Goal: Task Accomplishment & Management: Use online tool/utility

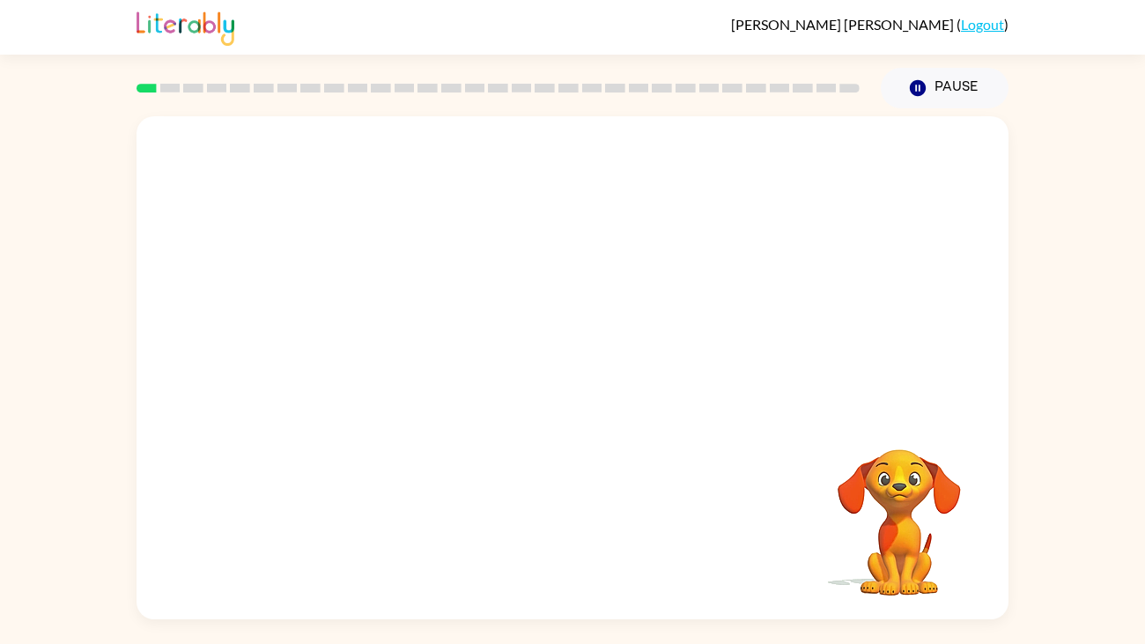
click at [880, 498] on video "Your browser must support playing .mp4 files to use Literably. Please try using…" at bounding box center [899, 510] width 176 height 176
click at [605, 357] on div at bounding box center [573, 264] width 872 height 296
click at [676, 478] on div "Your browser must support playing .mp4 files to use Literably. Please try using…" at bounding box center [573, 367] width 872 height 503
click at [558, 390] on icon "button" at bounding box center [573, 376] width 31 height 31
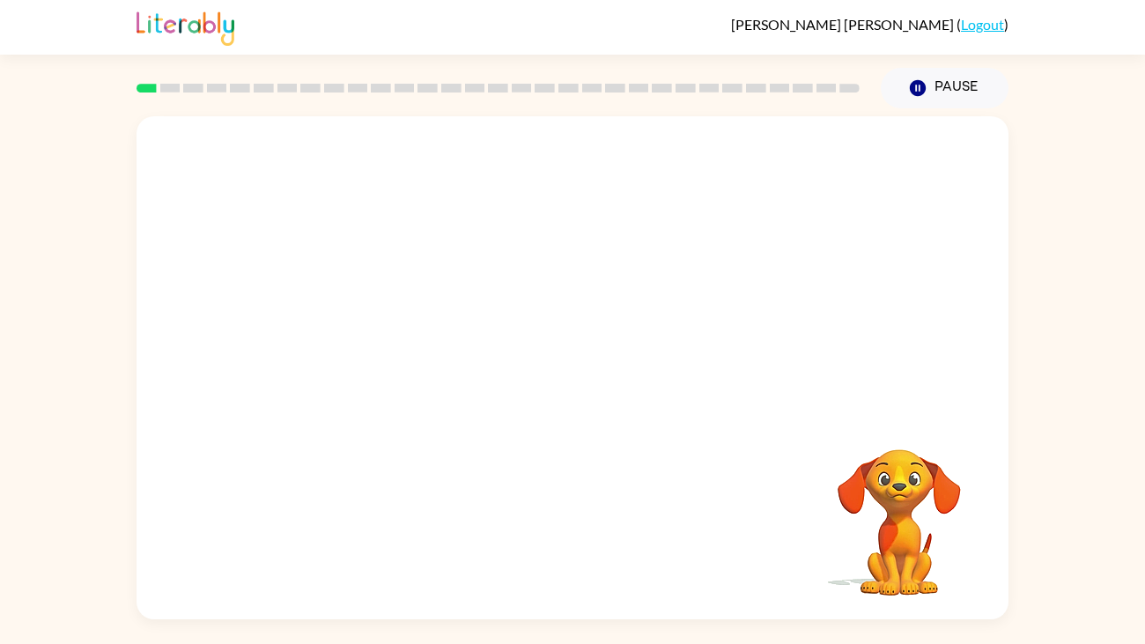
click at [563, 417] on div "Your browser must support playing .mp4 files to use Literably. Please try using…" at bounding box center [573, 367] width 872 height 503
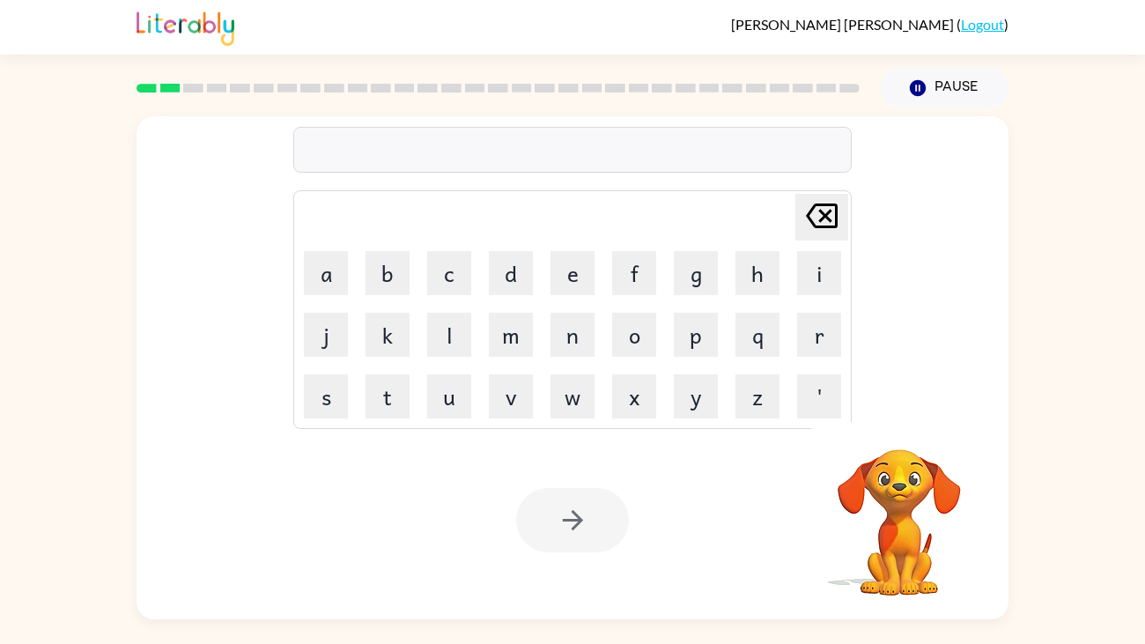
click at [522, 210] on td "[PERSON_NAME] last character input" at bounding box center [572, 217] width 553 height 48
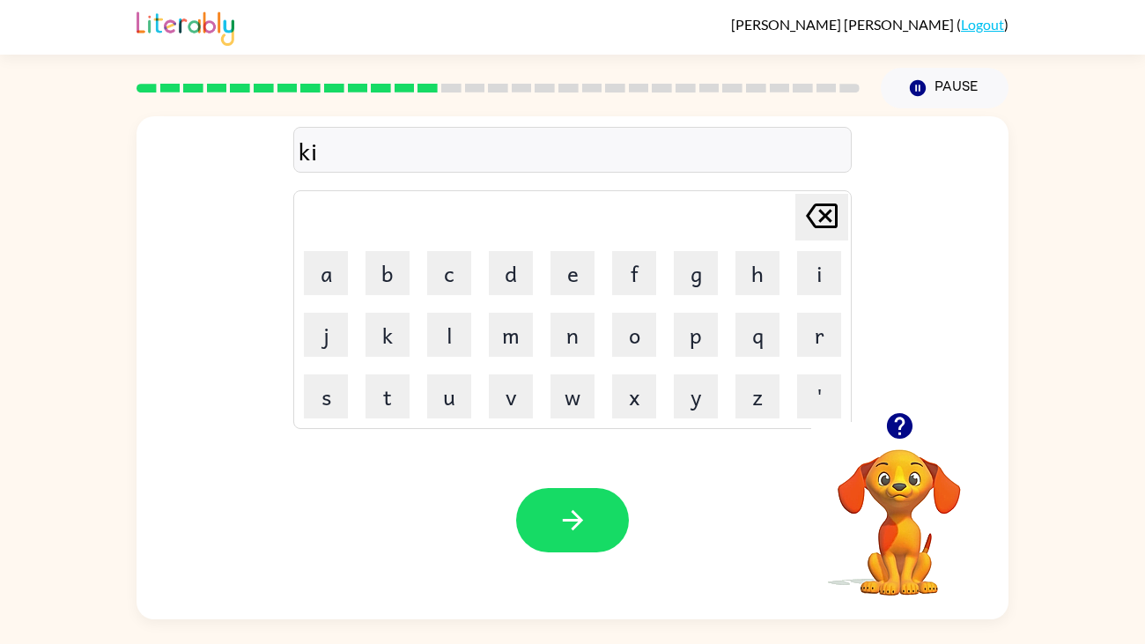
click at [917, 431] on button "button" at bounding box center [899, 425] width 45 height 45
click at [905, 93] on button "Pause Pause" at bounding box center [945, 88] width 128 height 41
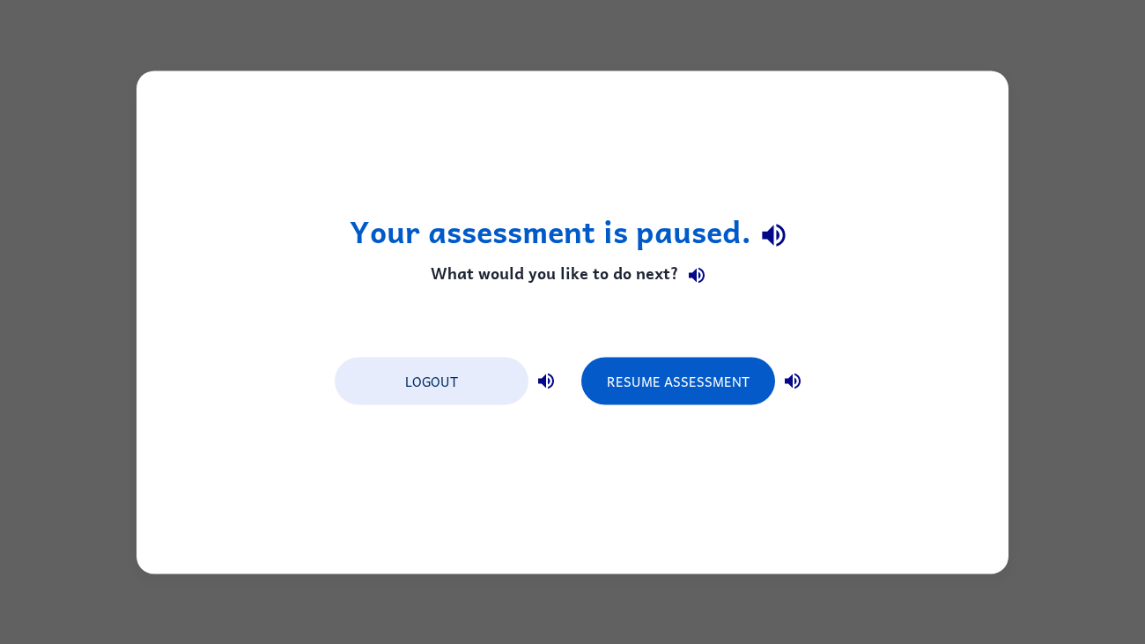
click at [111, 133] on div "Your assessment is paused. What would you like to do next? Logout Resume Assess…" at bounding box center [572, 322] width 1145 height 644
click at [112, 136] on div "Your assessment is paused. What would you like to do next? Logout Resume Assess…" at bounding box center [572, 322] width 1145 height 644
click at [700, 384] on button "Resume Assessment" at bounding box center [678, 381] width 194 height 48
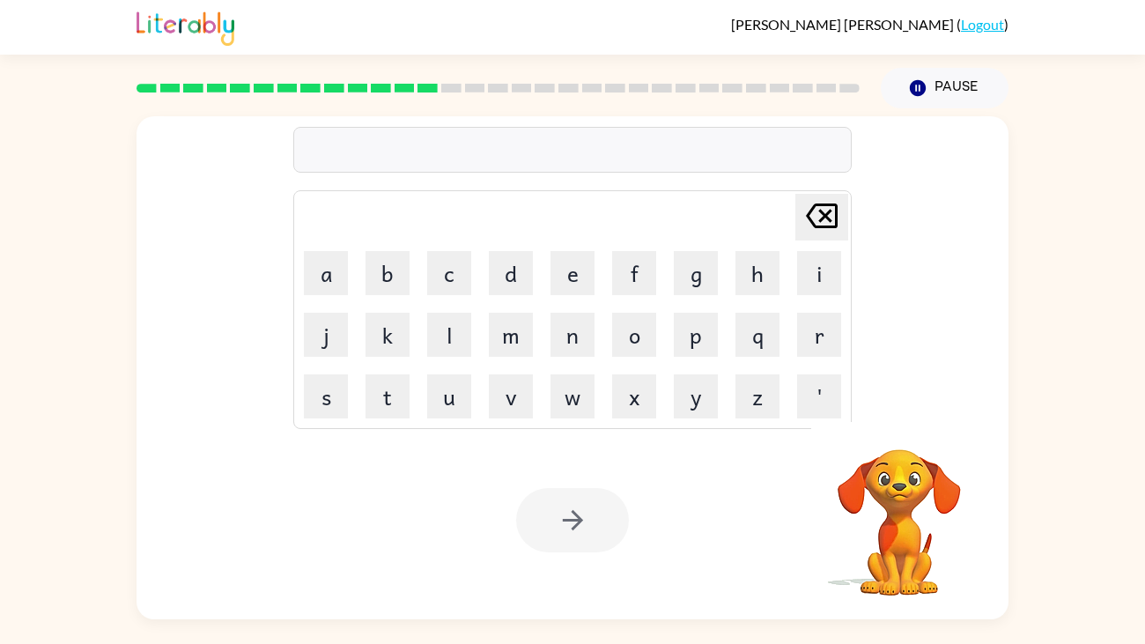
click at [148, 462] on div "Your browser must support playing .mp4 files to use Literably. Please try using…" at bounding box center [573, 520] width 872 height 198
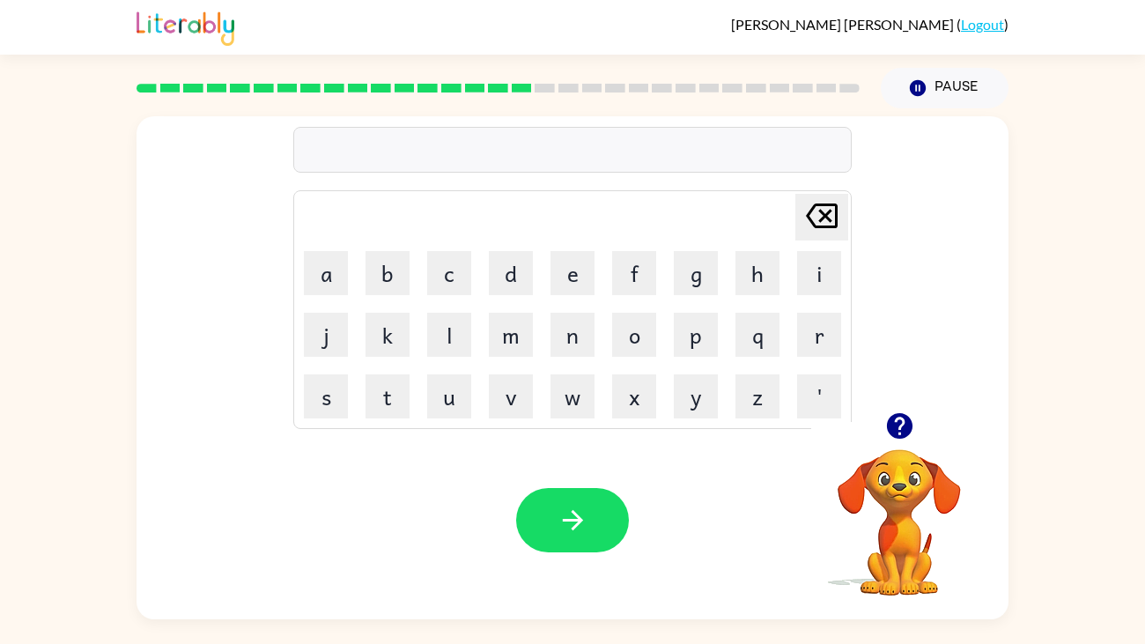
click at [884, 428] on icon "button" at bounding box center [899, 425] width 31 height 31
click at [918, 433] on button "button" at bounding box center [899, 425] width 45 height 45
click at [891, 427] on icon "button" at bounding box center [899, 426] width 26 height 26
click at [906, 418] on icon "button" at bounding box center [899, 426] width 26 height 26
click at [895, 433] on icon "button" at bounding box center [899, 426] width 26 height 26
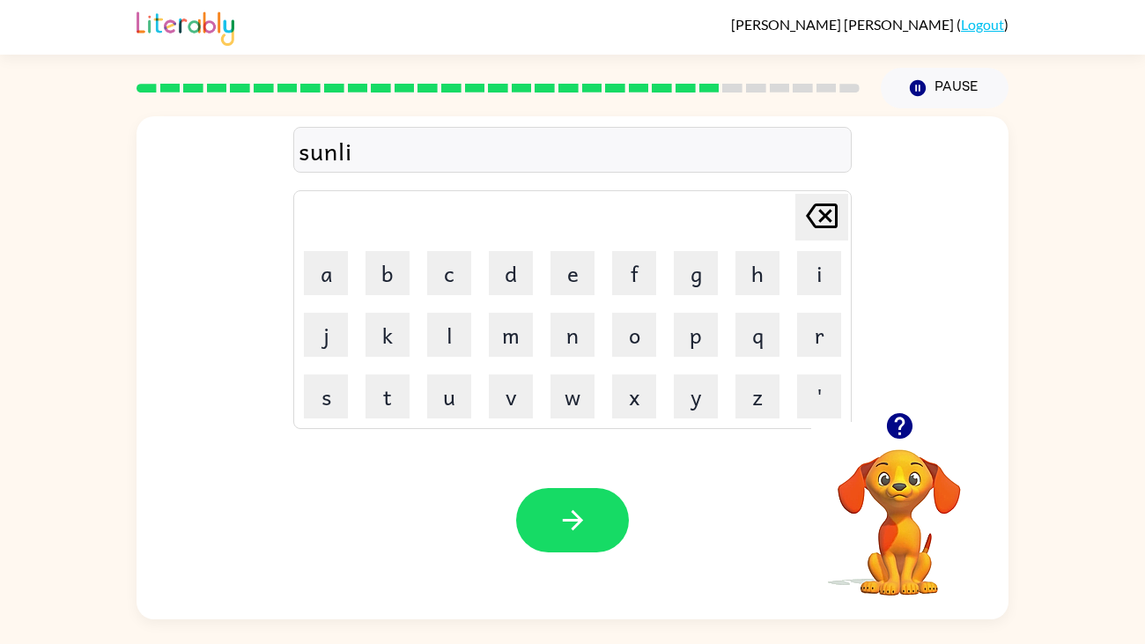
click at [884, 421] on icon "button" at bounding box center [899, 425] width 31 height 31
click at [901, 430] on icon "button" at bounding box center [899, 426] width 26 height 26
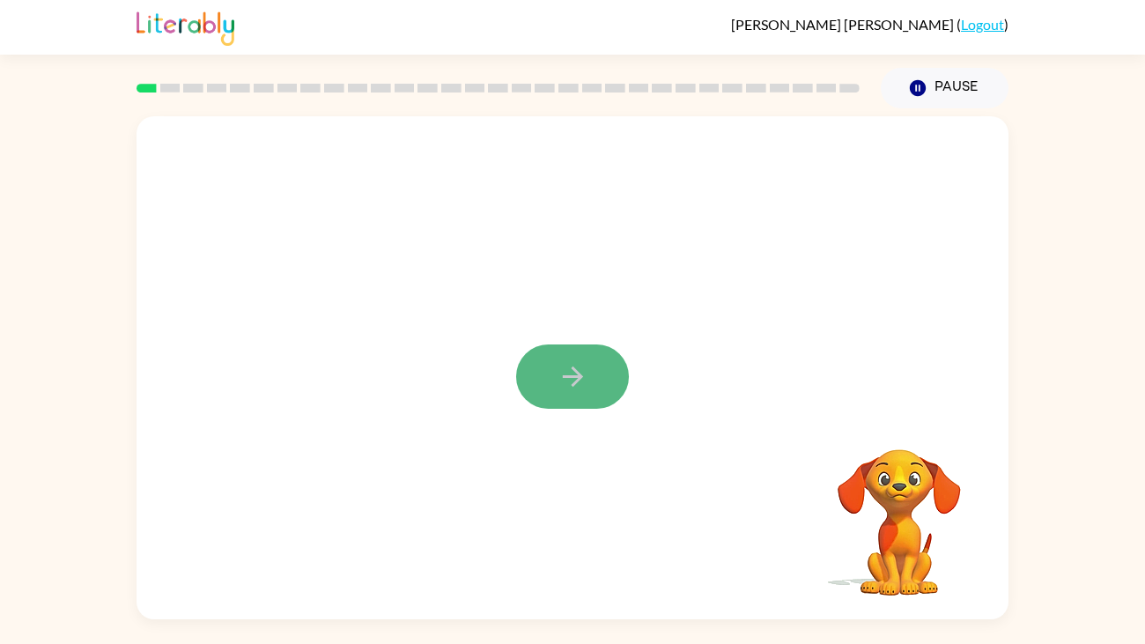
click at [537, 380] on button "button" at bounding box center [572, 376] width 113 height 64
click at [539, 368] on div at bounding box center [573, 367] width 872 height 503
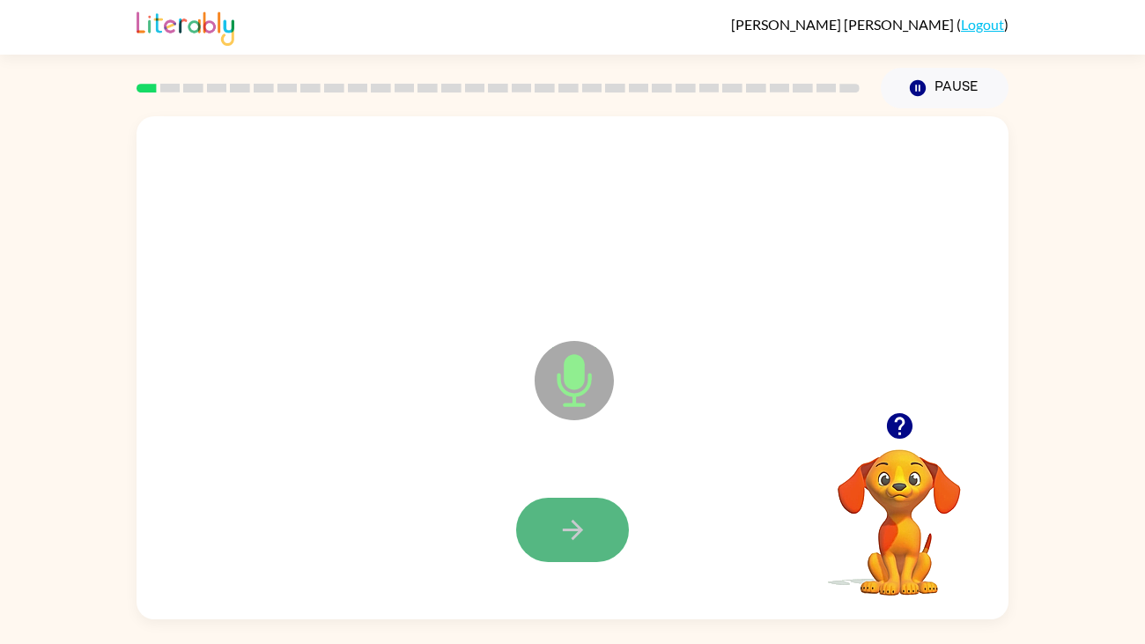
click at [558, 526] on icon "button" at bounding box center [573, 529] width 31 height 31
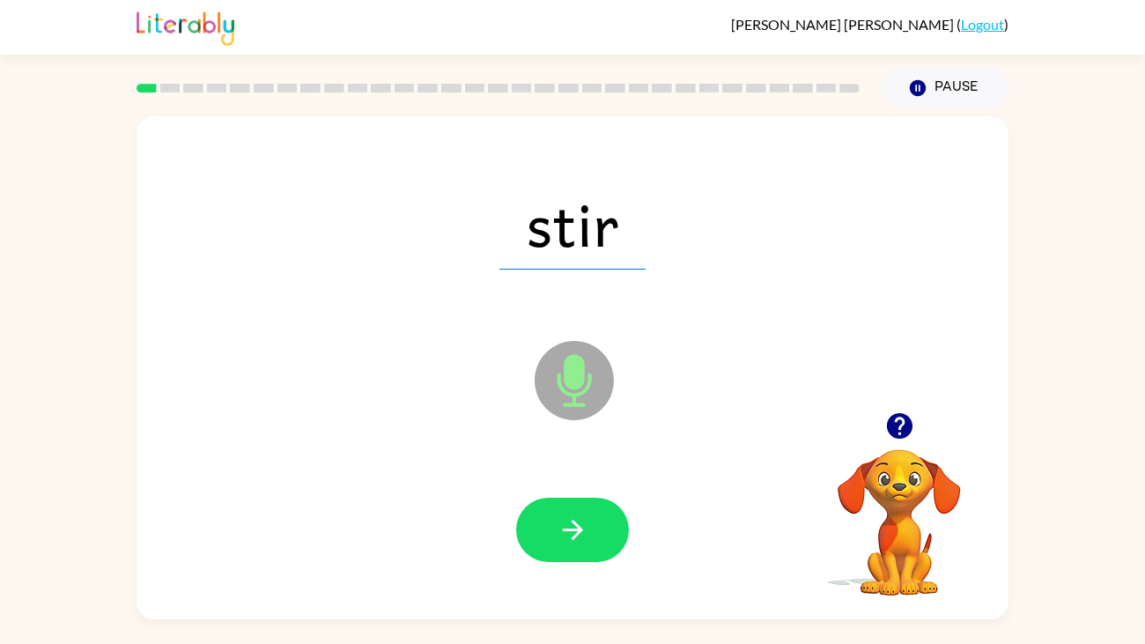
click at [569, 378] on icon "Microphone The Microphone is here when it is your turn to talk" at bounding box center [662, 402] width 264 height 132
click at [553, 547] on button "button" at bounding box center [572, 530] width 113 height 64
click at [567, 373] on icon "Microphone The Microphone is here when it is your turn to talk" at bounding box center [662, 402] width 264 height 132
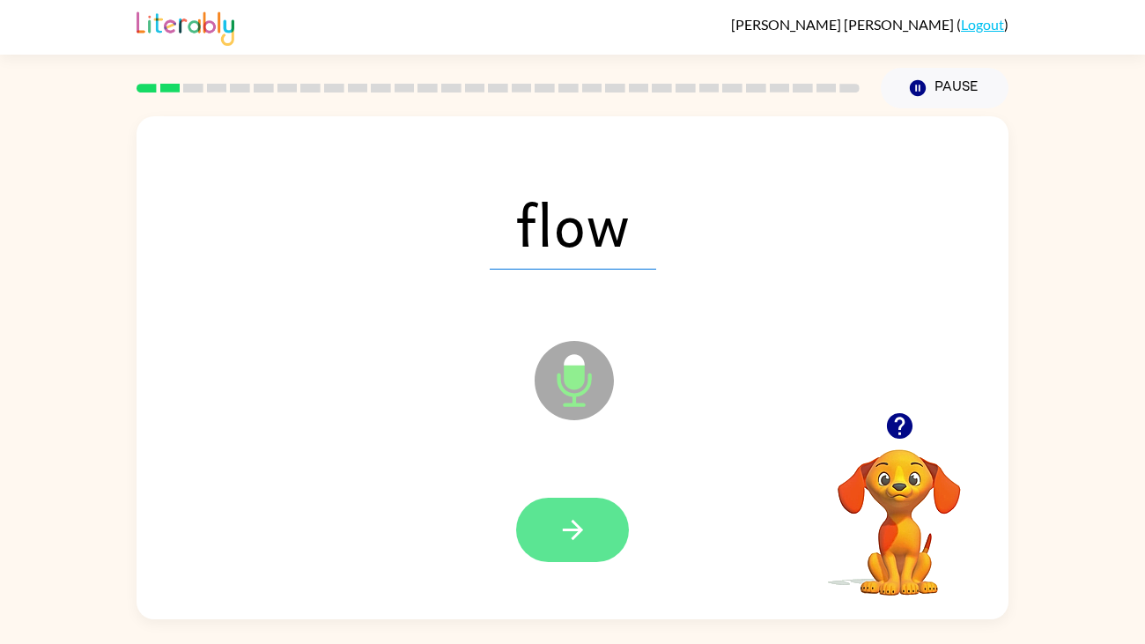
click at [588, 516] on button "button" at bounding box center [572, 530] width 113 height 64
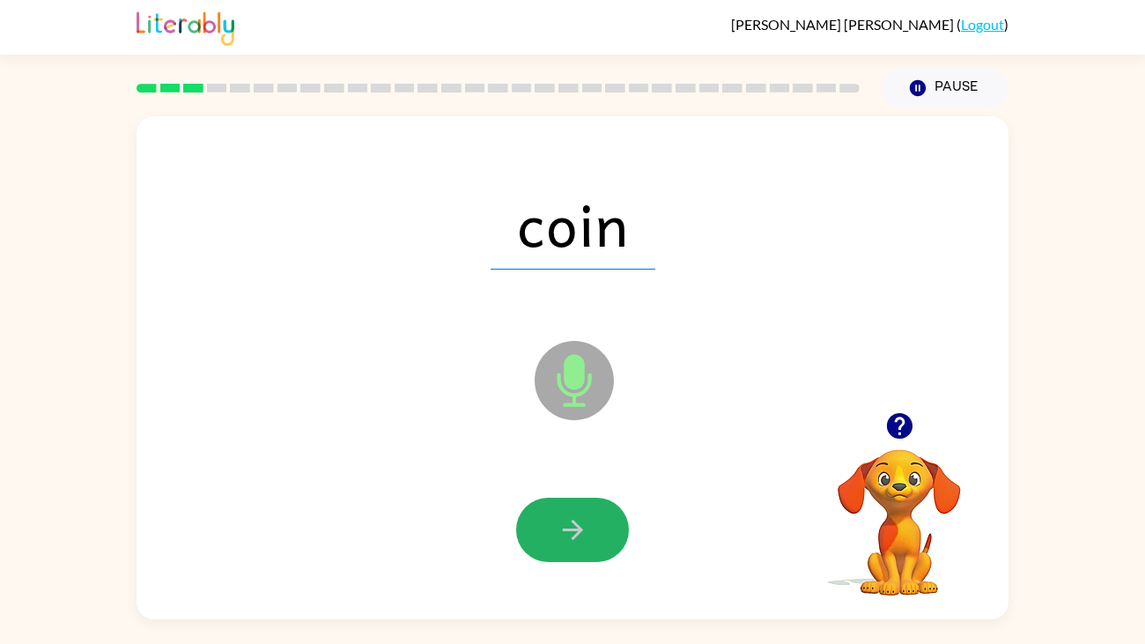
click at [588, 516] on button "button" at bounding box center [572, 530] width 113 height 64
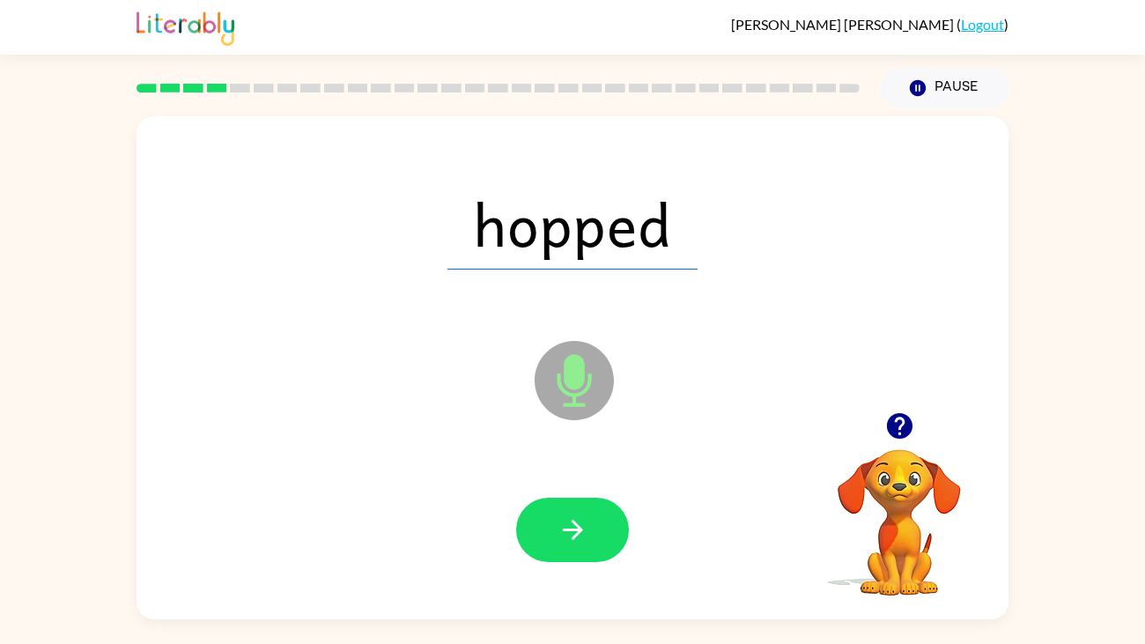
click at [588, 516] on button "button" at bounding box center [572, 530] width 113 height 64
click at [584, 402] on icon at bounding box center [574, 380] width 79 height 79
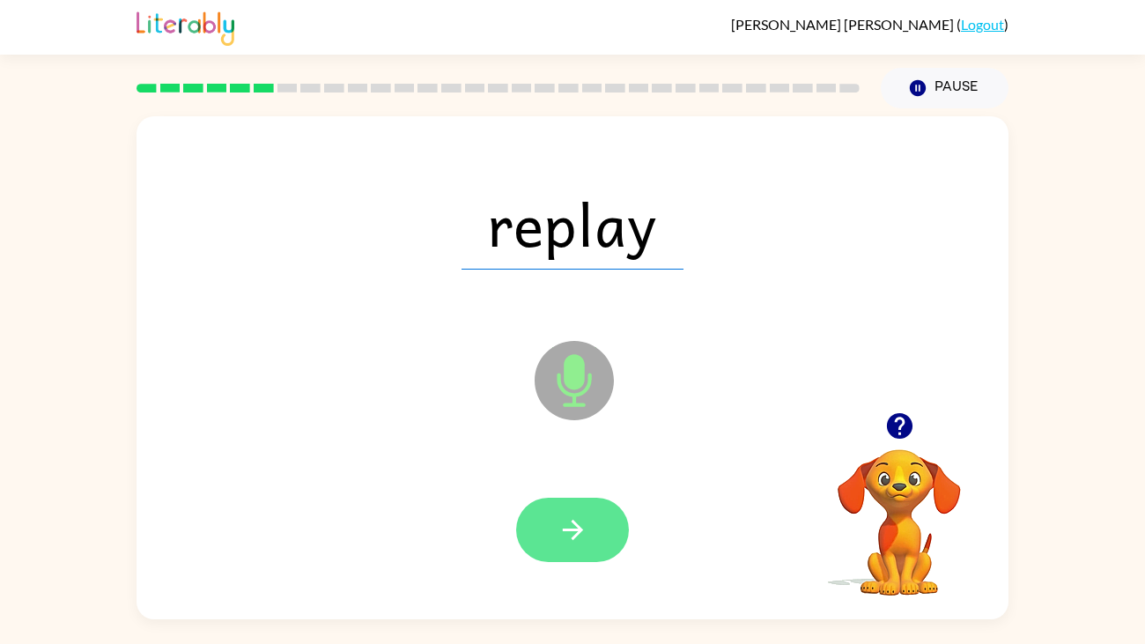
click at [558, 512] on button "button" at bounding box center [572, 530] width 113 height 64
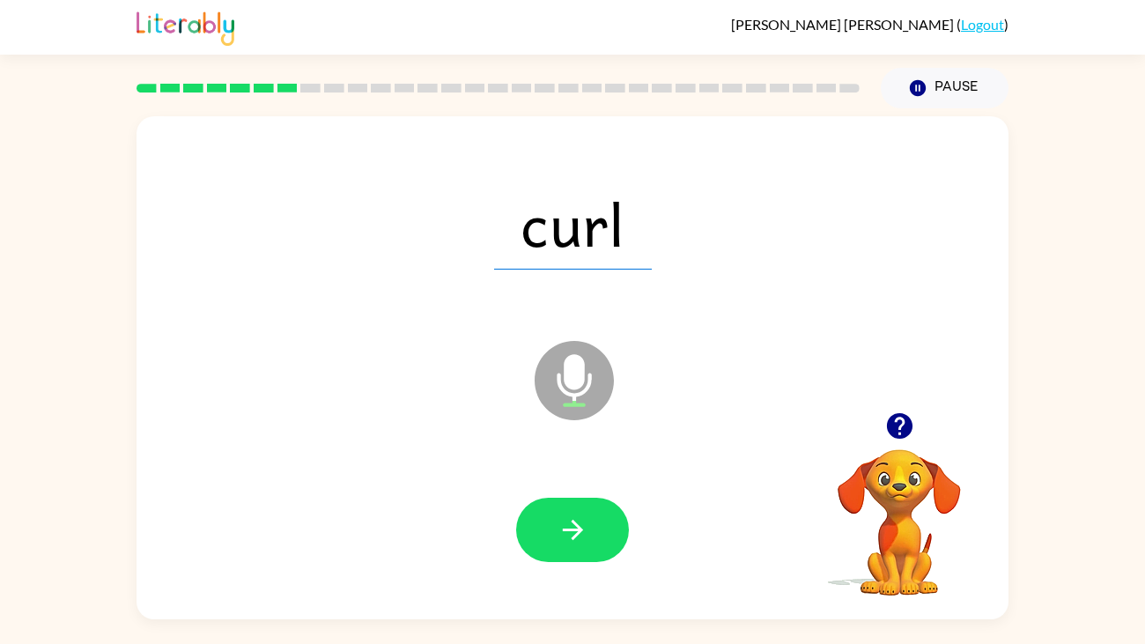
click at [556, 404] on icon at bounding box center [574, 380] width 79 height 79
click at [535, 547] on button "button" at bounding box center [572, 530] width 113 height 64
click at [553, 386] on icon at bounding box center [574, 380] width 79 height 79
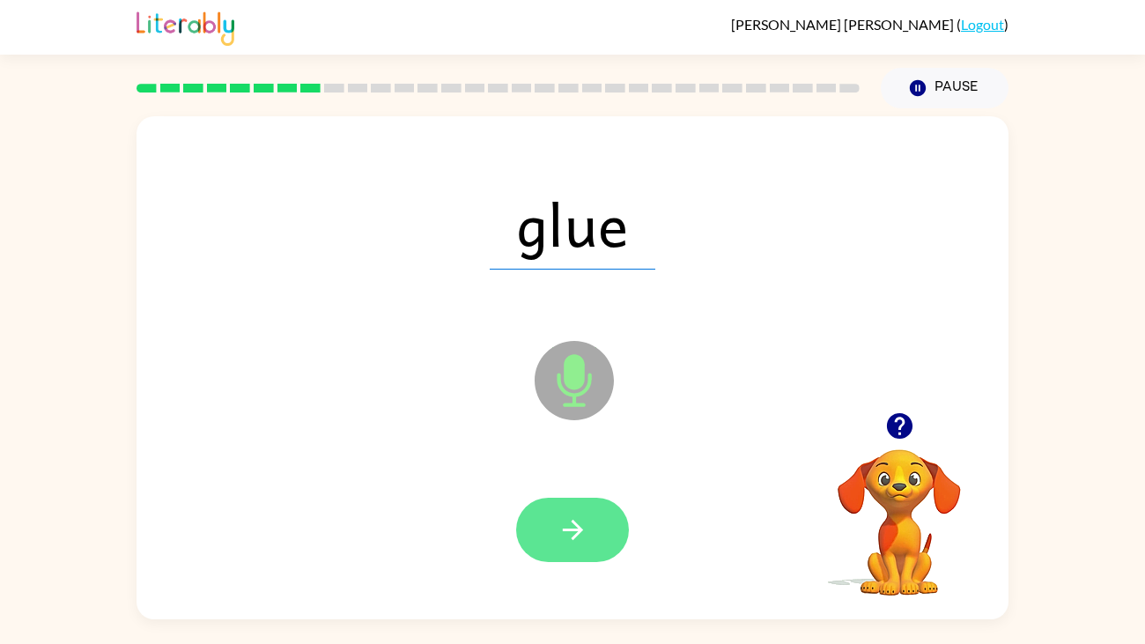
click at [578, 531] on icon "button" at bounding box center [572, 530] width 20 height 20
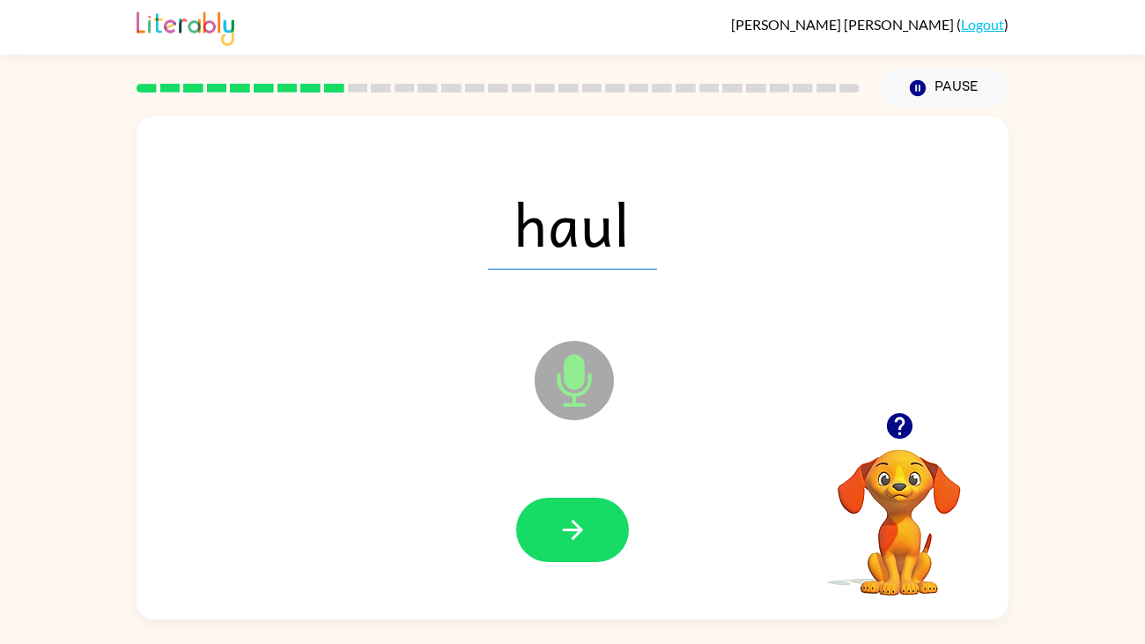
click at [558, 236] on span "haul" at bounding box center [572, 224] width 169 height 92
click at [561, 400] on icon at bounding box center [574, 380] width 79 height 79
click at [573, 546] on button "button" at bounding box center [572, 530] width 113 height 64
click at [558, 360] on icon at bounding box center [574, 380] width 79 height 79
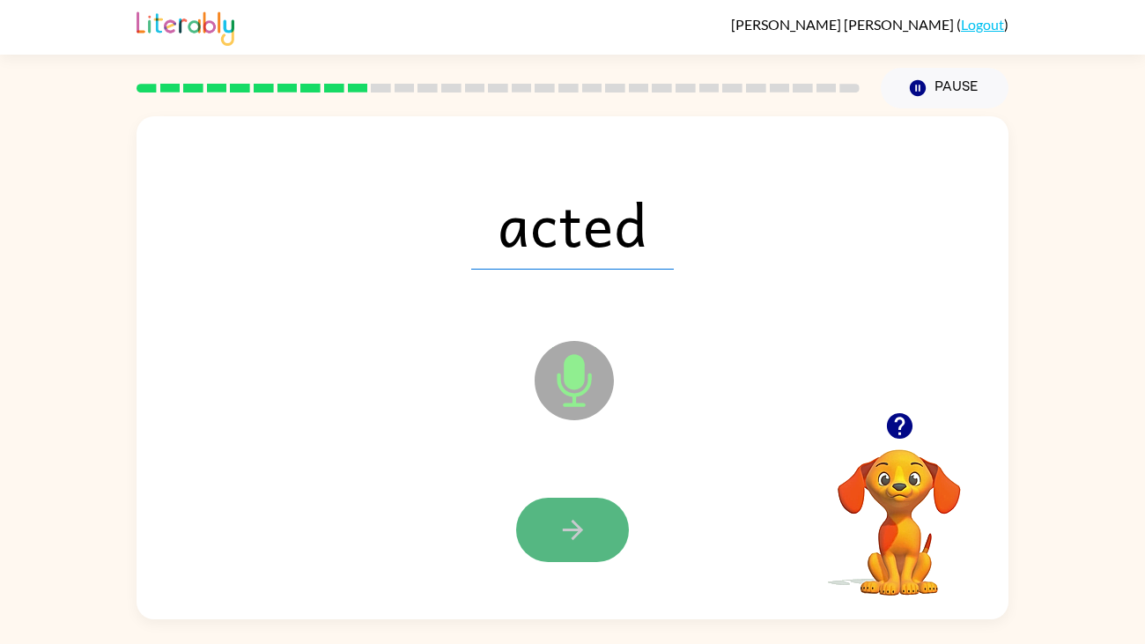
click at [561, 541] on icon "button" at bounding box center [573, 529] width 31 height 31
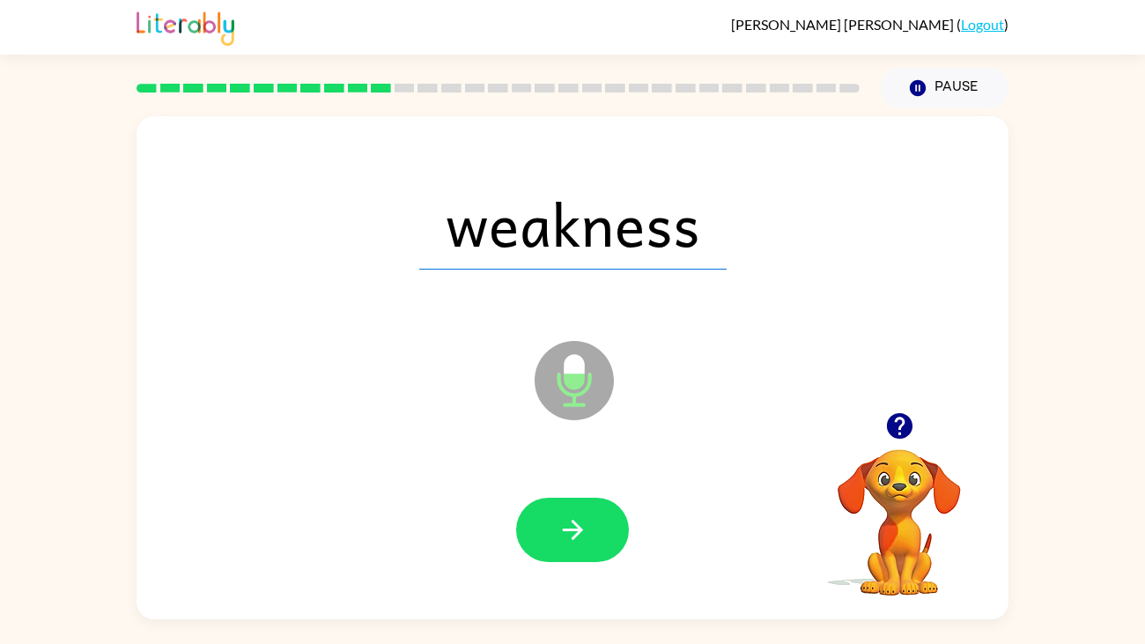
click at [573, 391] on icon at bounding box center [574, 380] width 79 height 79
click at [562, 519] on icon "button" at bounding box center [573, 529] width 31 height 31
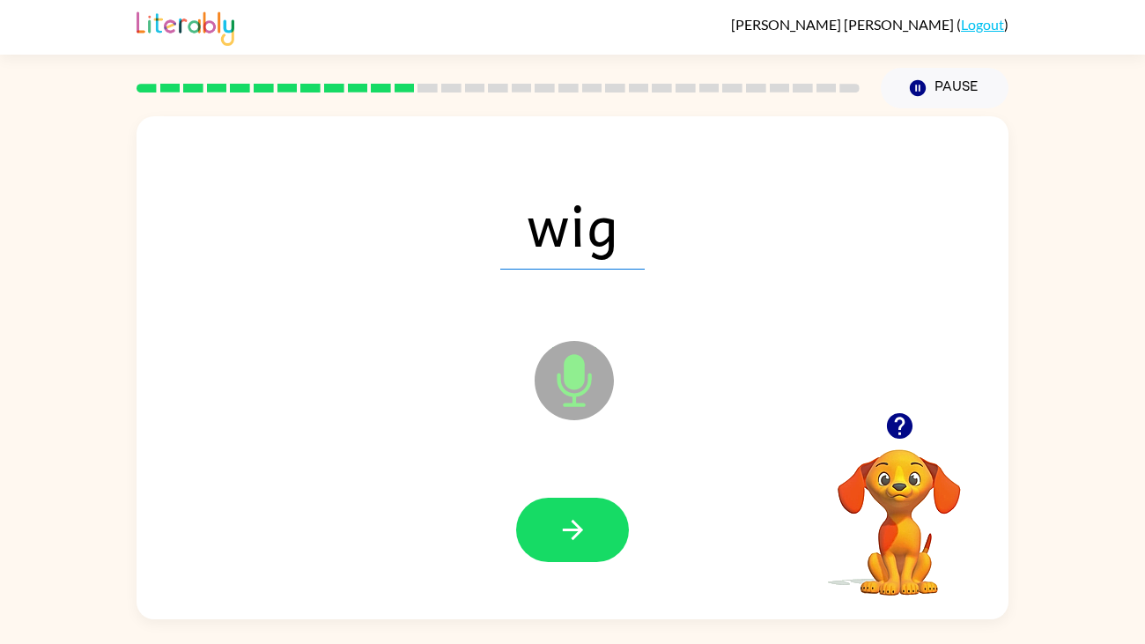
click at [575, 382] on icon "Microphone The Microphone is here when it is your turn to talk" at bounding box center [662, 402] width 264 height 132
click at [574, 551] on button "button" at bounding box center [572, 530] width 113 height 64
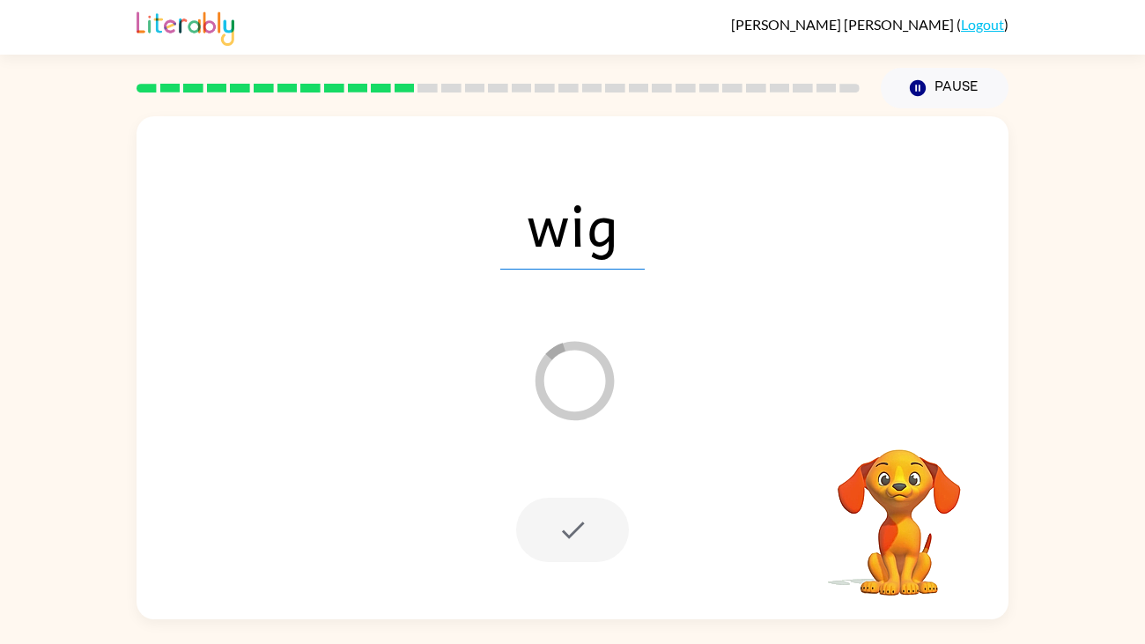
click at [569, 565] on div at bounding box center [572, 530] width 837 height 144
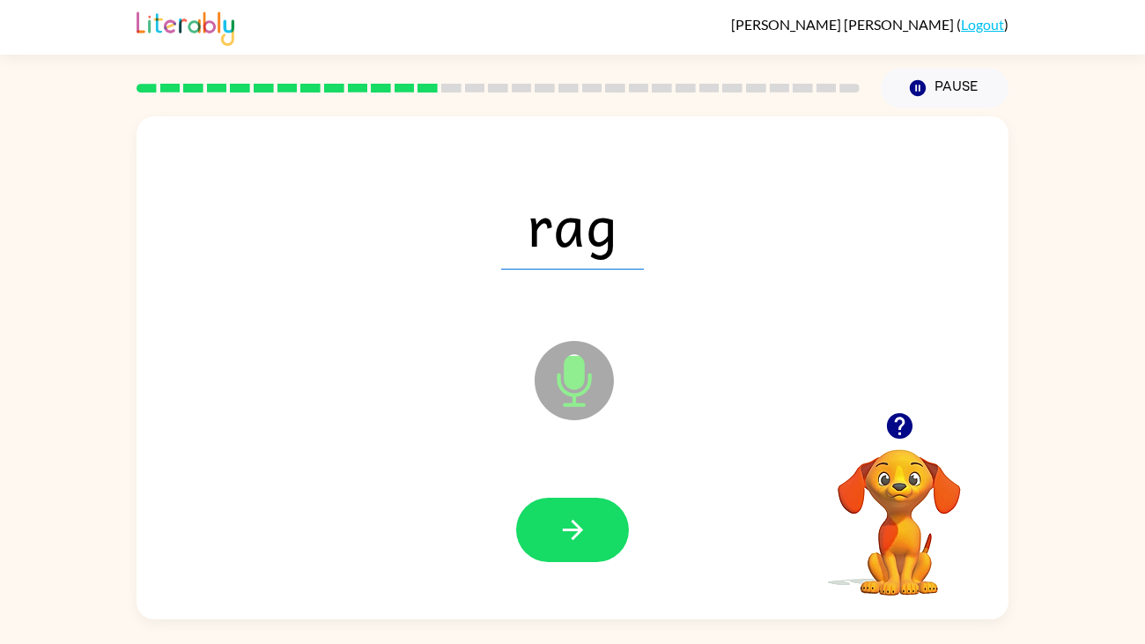
click at [594, 380] on icon at bounding box center [574, 380] width 79 height 79
click at [540, 485] on div at bounding box center [572, 530] width 837 height 144
click at [572, 519] on icon "button" at bounding box center [573, 529] width 31 height 31
click at [558, 385] on icon "Microphone The Microphone is here when it is your turn to talk" at bounding box center [662, 402] width 264 height 132
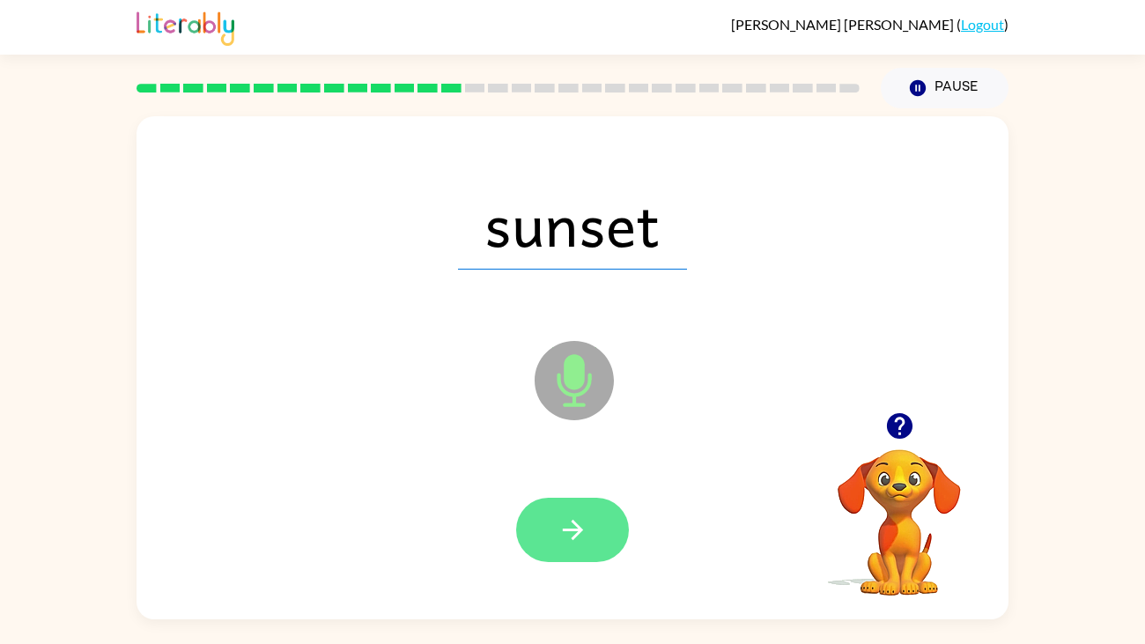
click at [577, 520] on icon "button" at bounding box center [573, 529] width 31 height 31
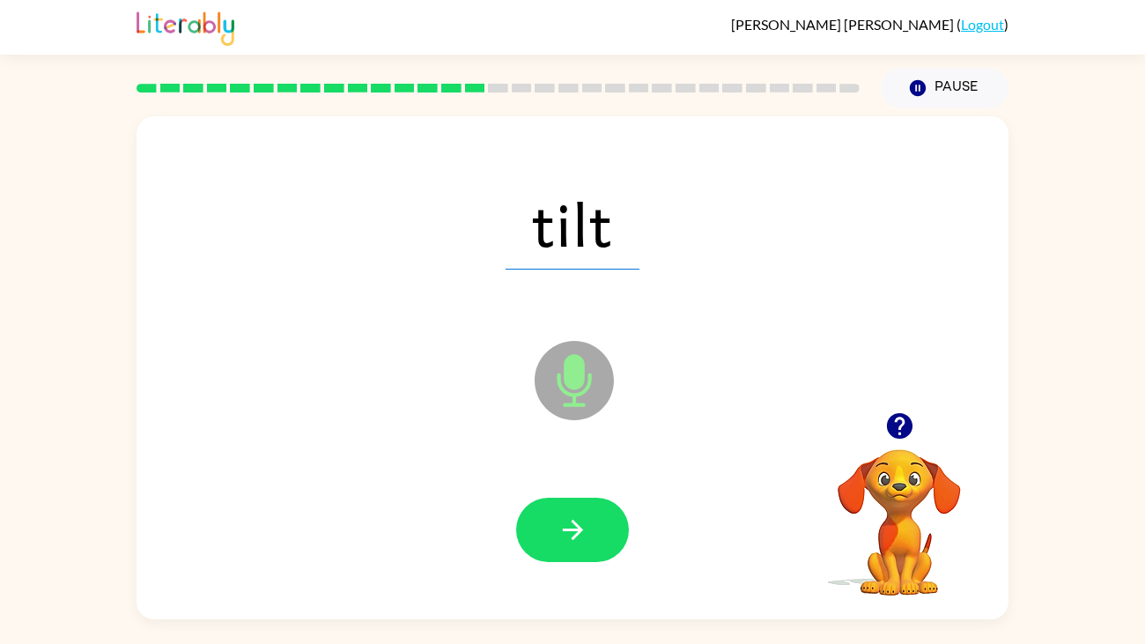
click at [559, 362] on icon at bounding box center [574, 380] width 79 height 79
click at [553, 546] on button "button" at bounding box center [572, 530] width 113 height 64
click at [576, 397] on icon at bounding box center [574, 380] width 79 height 79
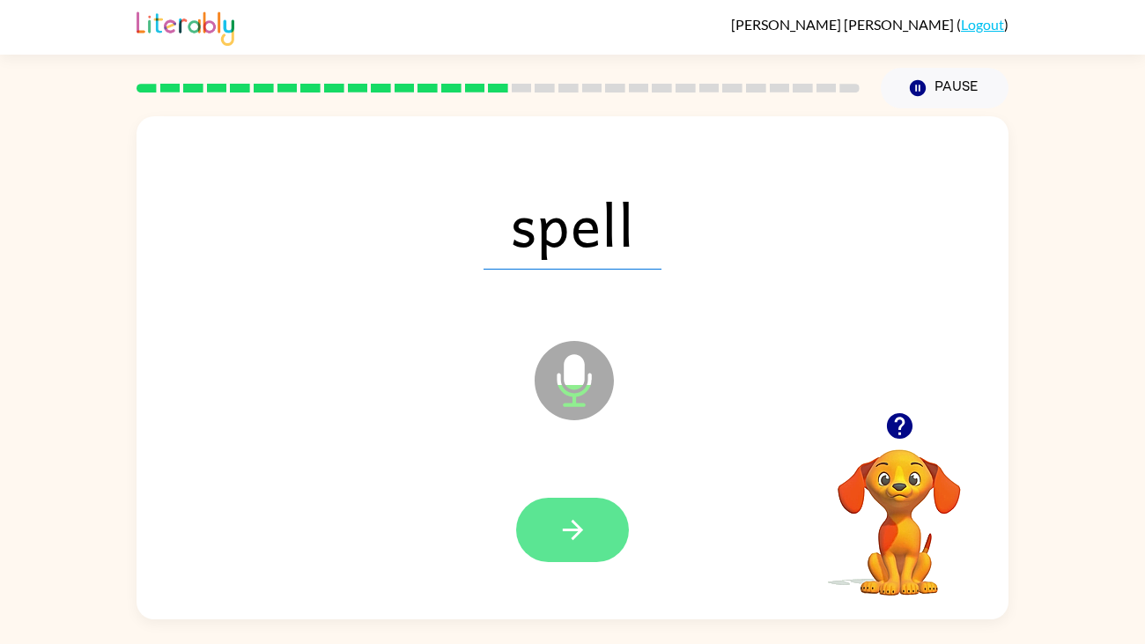
click at [573, 538] on icon "button" at bounding box center [572, 530] width 20 height 20
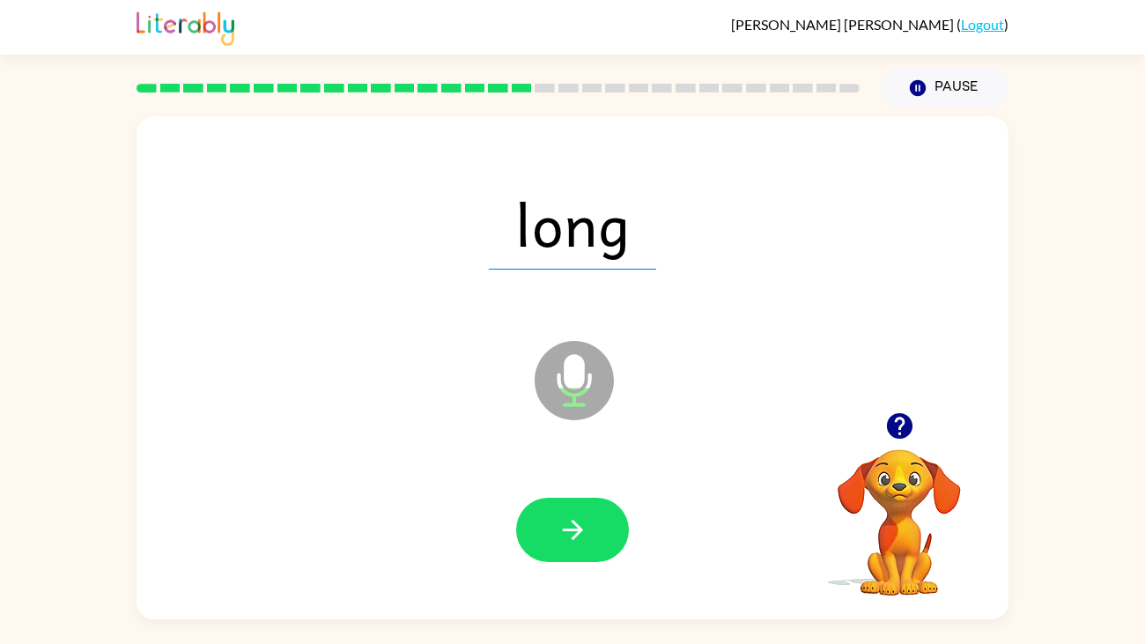
click at [569, 377] on icon "Microphone The Microphone is here when it is your turn to talk" at bounding box center [662, 402] width 264 height 132
click at [544, 528] on button "button" at bounding box center [572, 530] width 113 height 64
click at [566, 391] on icon "Microphone The Microphone is here when it is your turn to talk" at bounding box center [662, 402] width 264 height 132
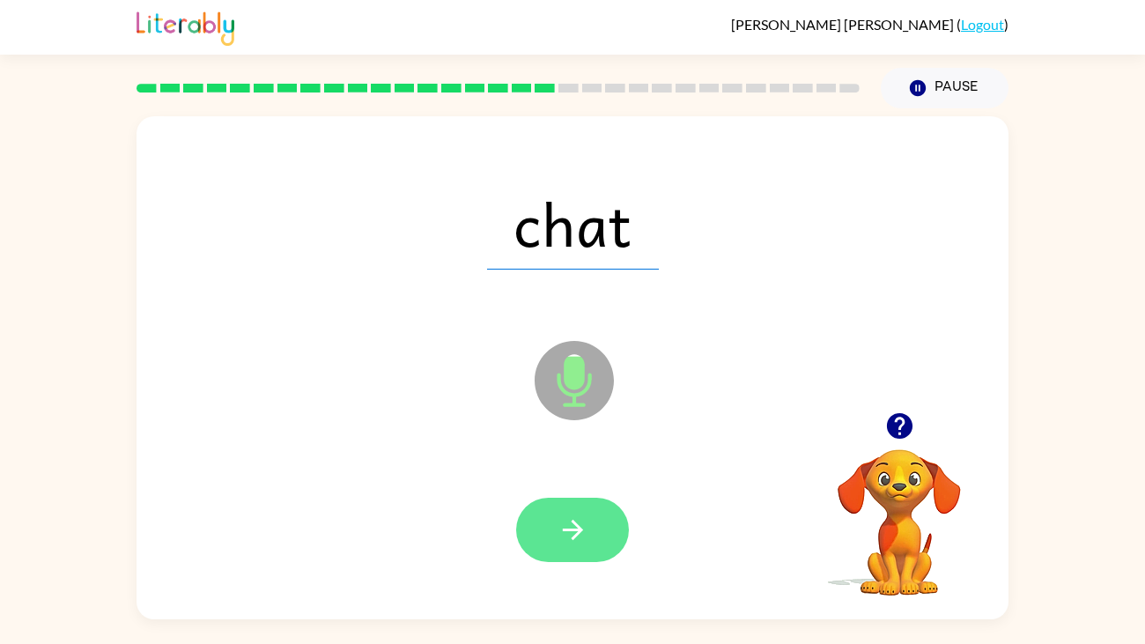
click at [563, 549] on button "button" at bounding box center [572, 530] width 113 height 64
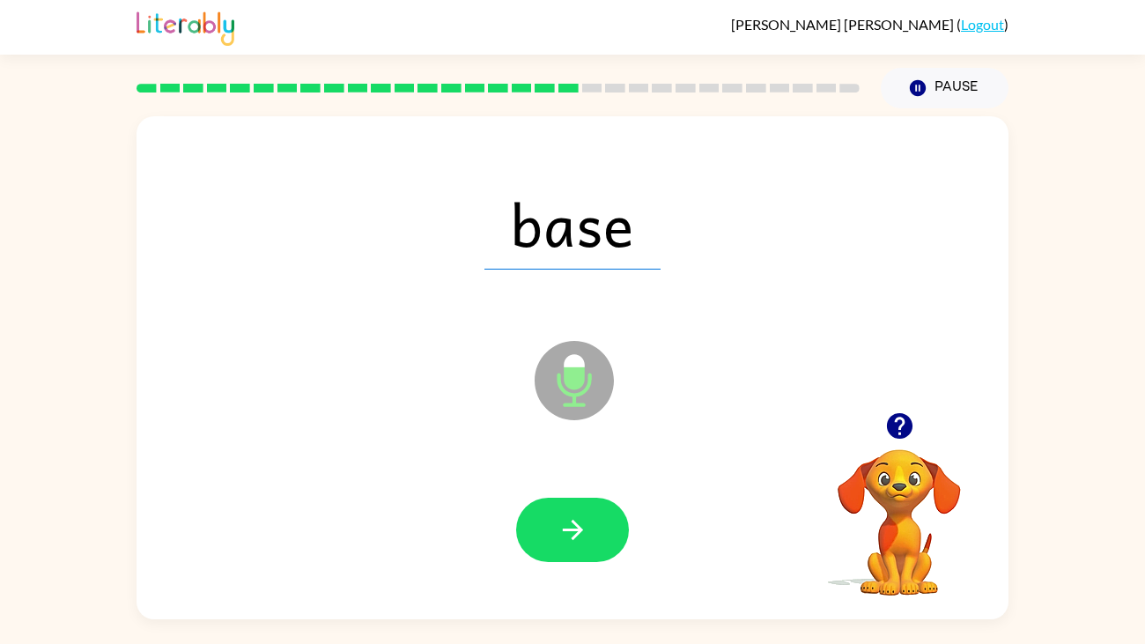
click at [583, 399] on icon at bounding box center [574, 380] width 79 height 79
click at [536, 521] on button "button" at bounding box center [572, 530] width 113 height 64
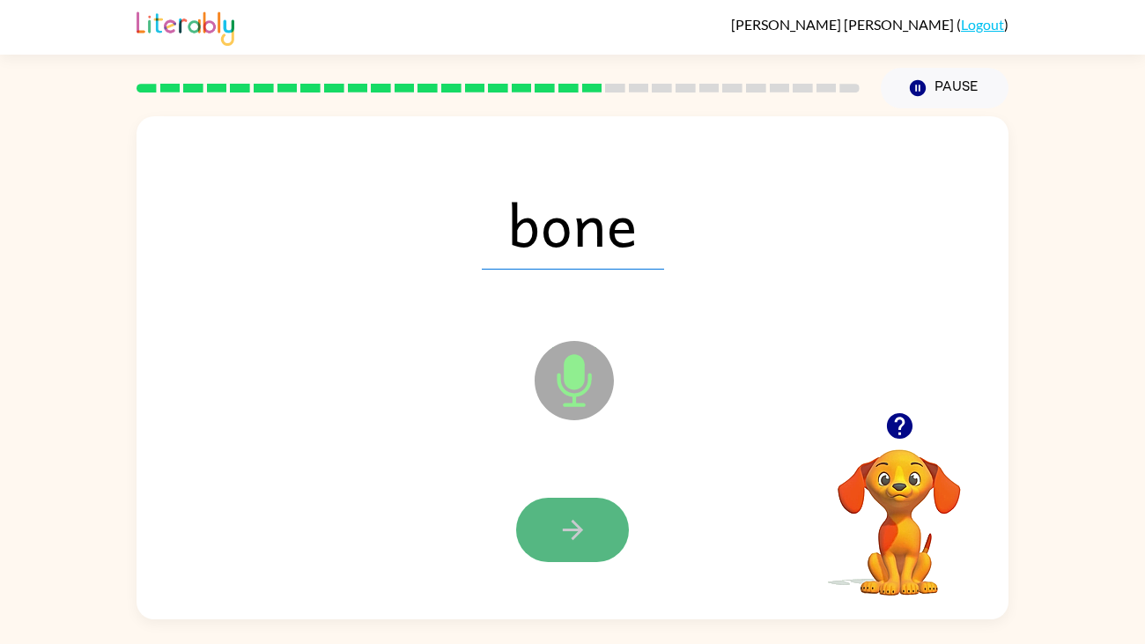
click at [540, 524] on button "button" at bounding box center [572, 530] width 113 height 64
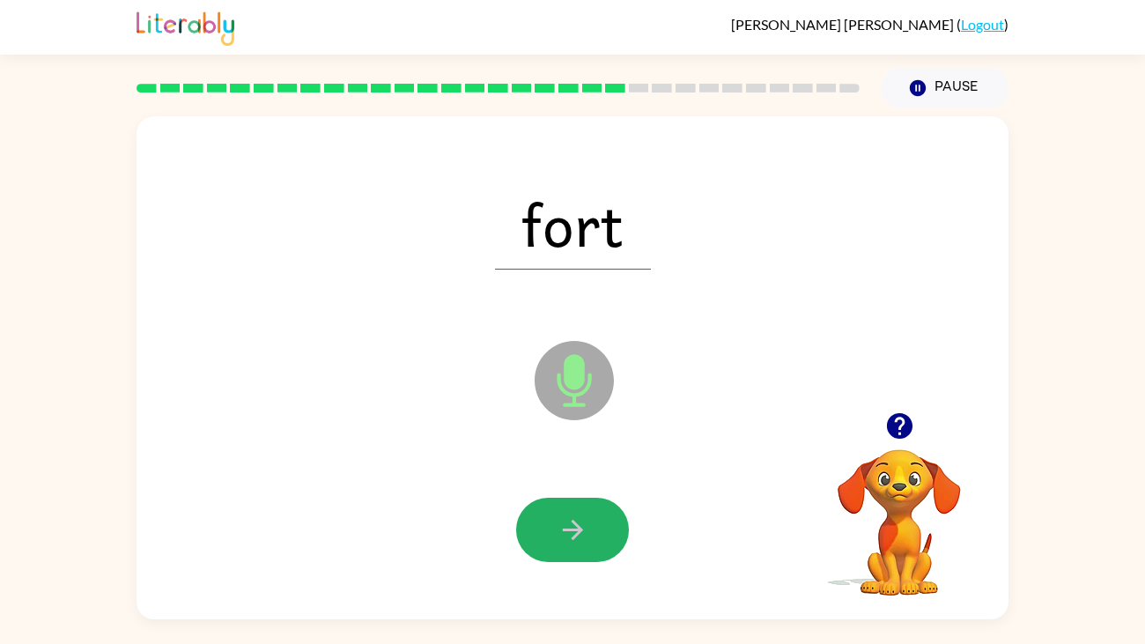
click at [540, 524] on button "button" at bounding box center [572, 530] width 113 height 64
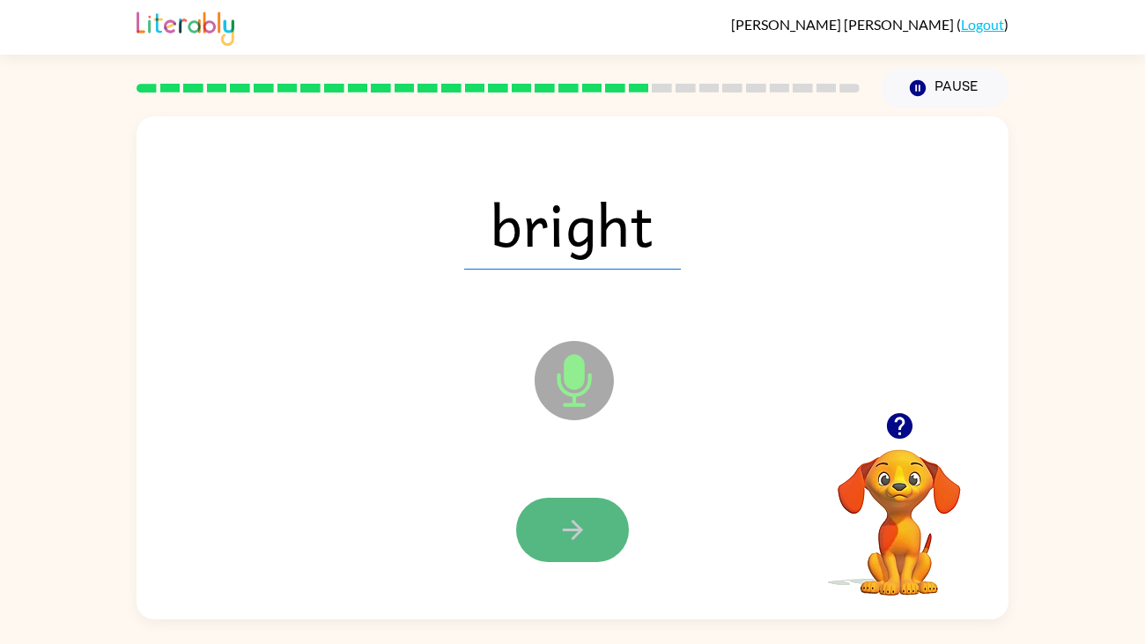
click at [540, 525] on button "button" at bounding box center [572, 530] width 113 height 64
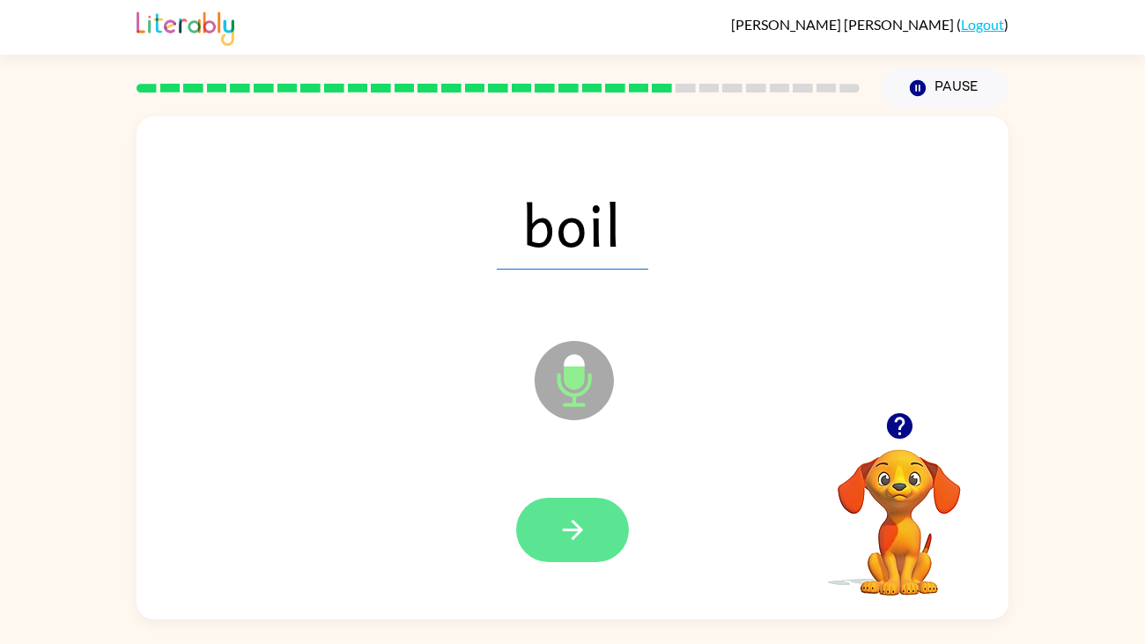
click at [536, 527] on button "button" at bounding box center [572, 530] width 113 height 64
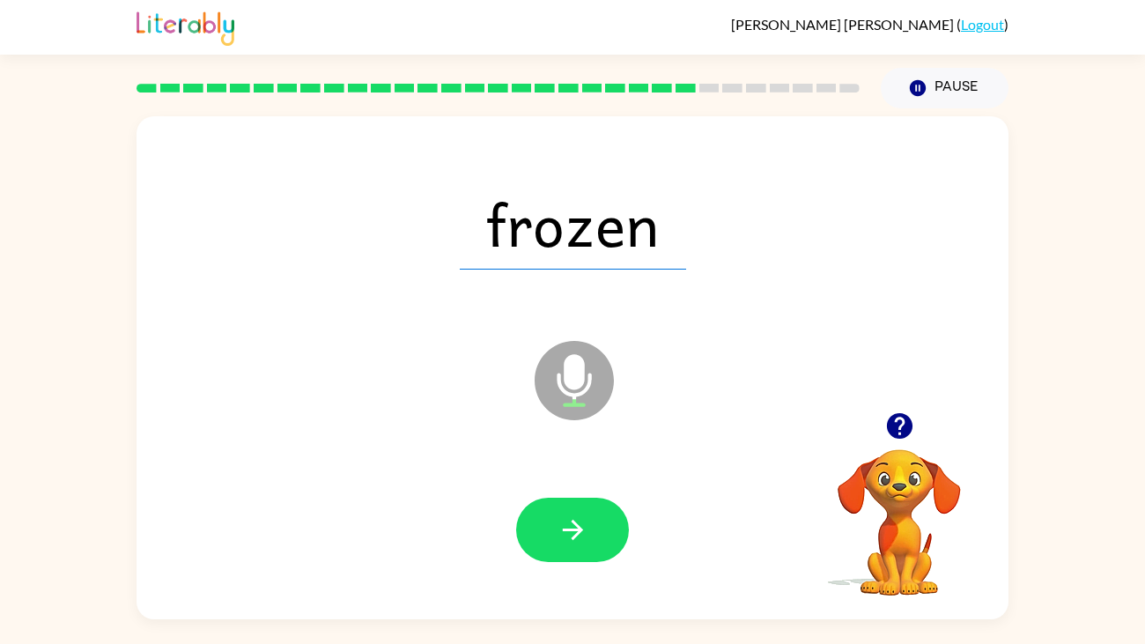
click at [536, 527] on button "button" at bounding box center [572, 530] width 113 height 64
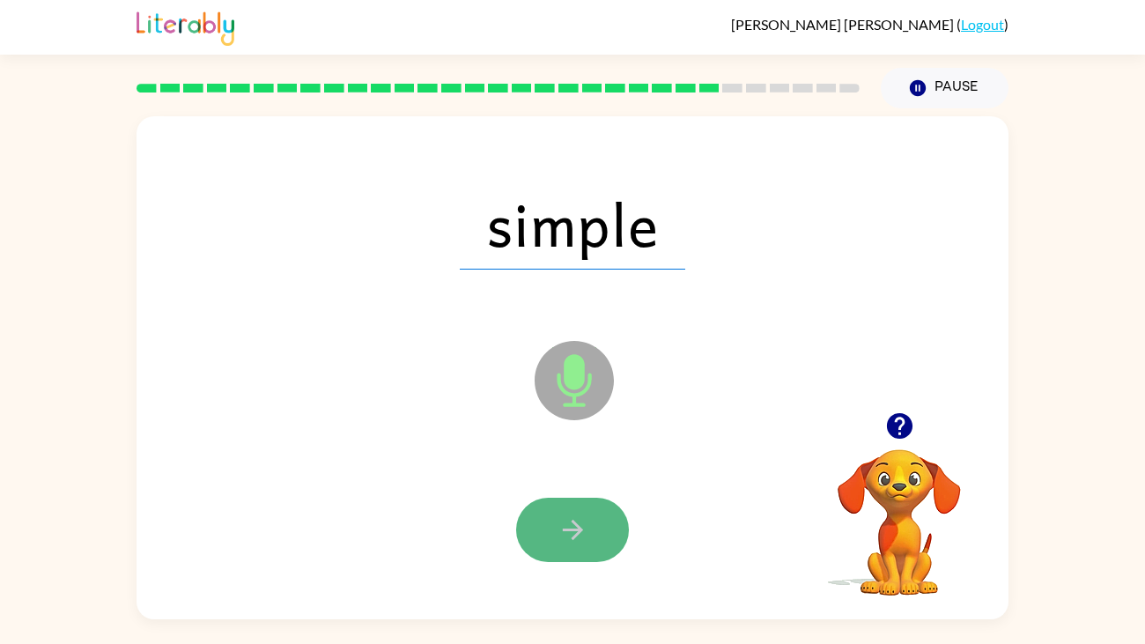
click at [545, 529] on button "button" at bounding box center [572, 530] width 113 height 64
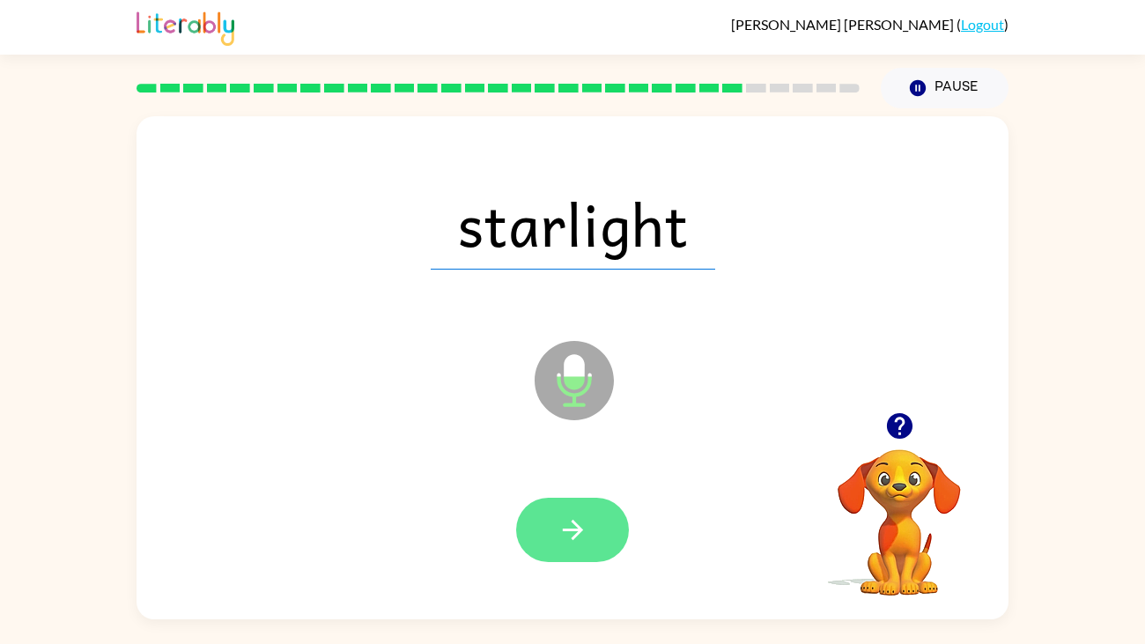
click at [536, 534] on button "button" at bounding box center [572, 530] width 113 height 64
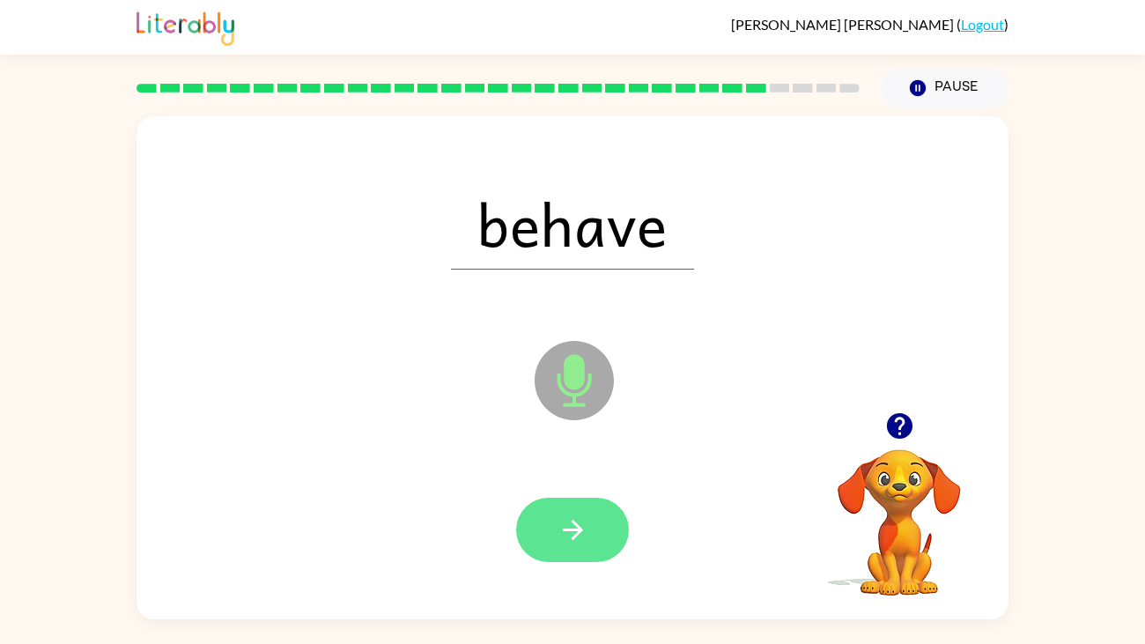
click at [536, 536] on button "button" at bounding box center [572, 530] width 113 height 64
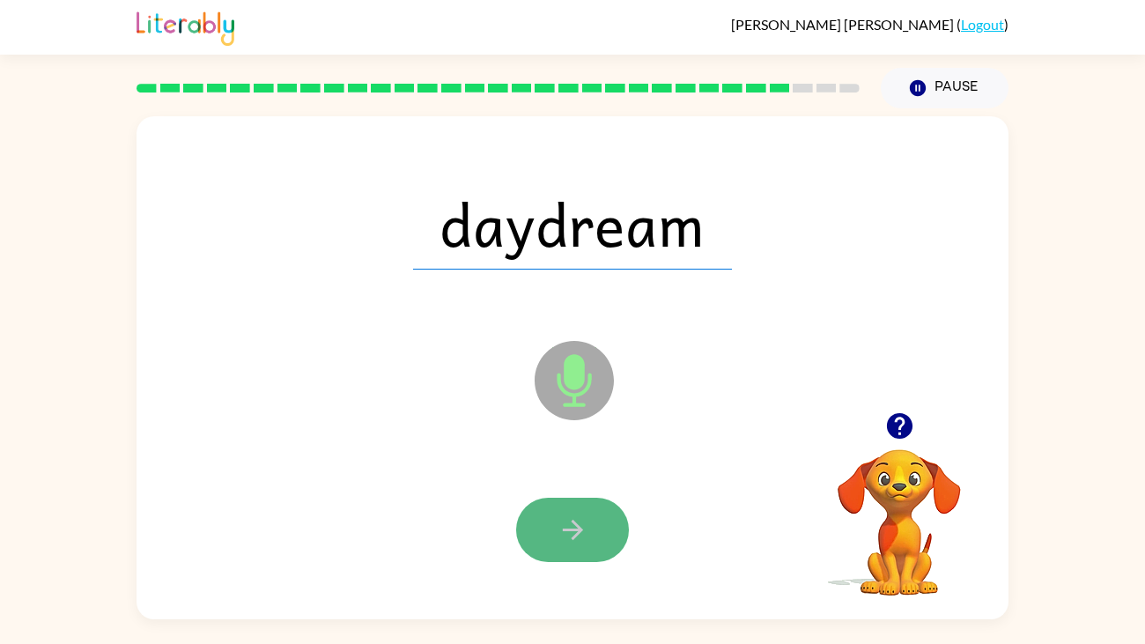
click at [537, 537] on button "button" at bounding box center [572, 530] width 113 height 64
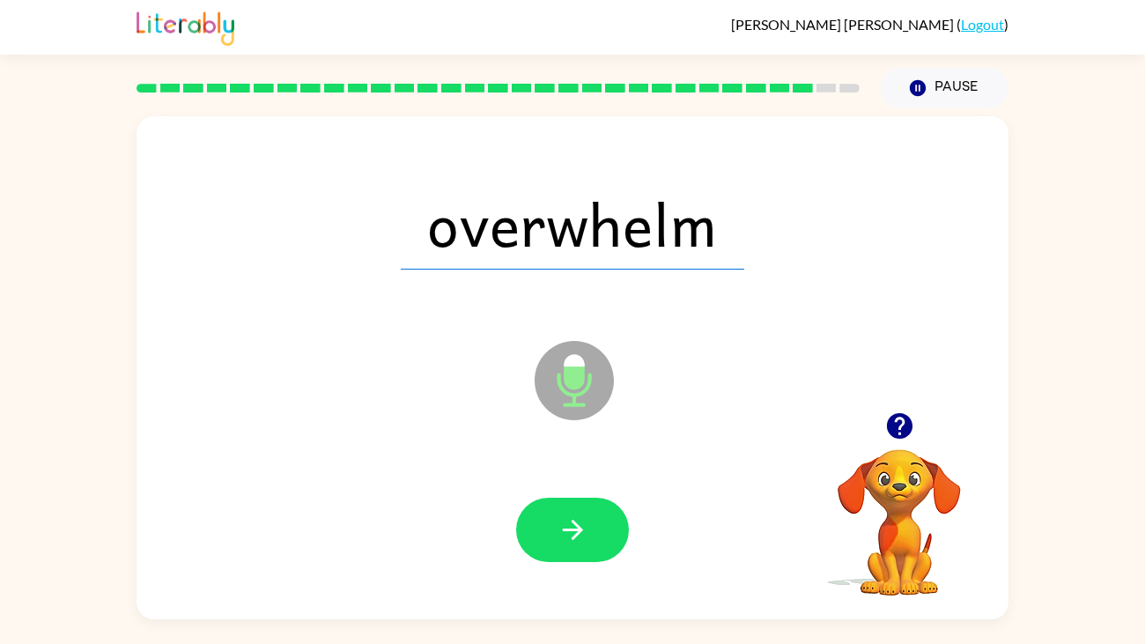
click at [537, 537] on button "button" at bounding box center [572, 530] width 113 height 64
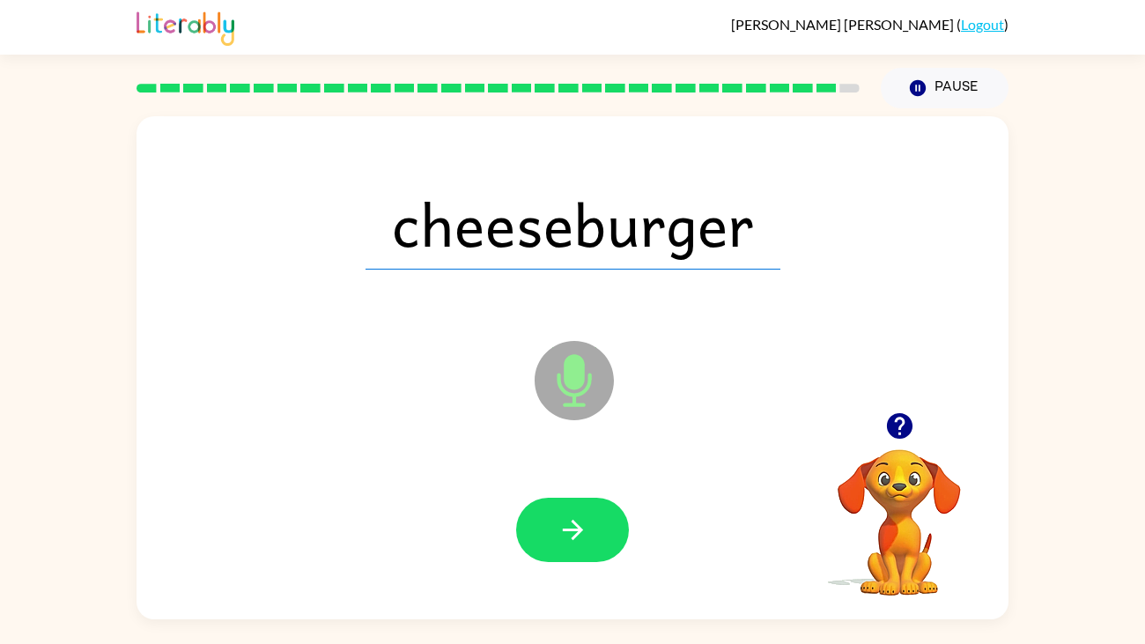
click at [537, 537] on button "button" at bounding box center [572, 530] width 113 height 64
